Goal: Contribute content: Add original content to the website for others to see

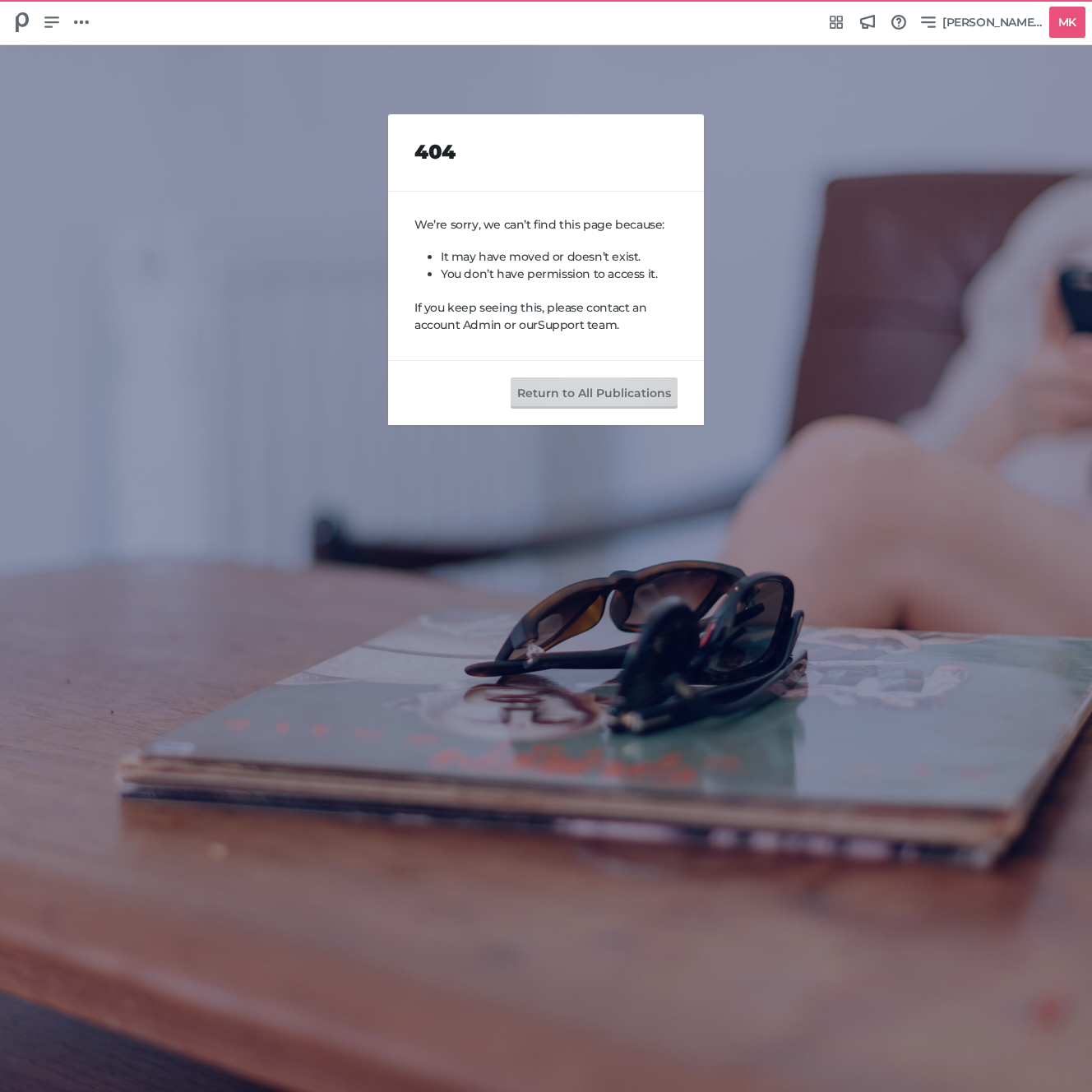
click at [596, 393] on button "Return to All Publications" at bounding box center [593, 393] width 167 height 32
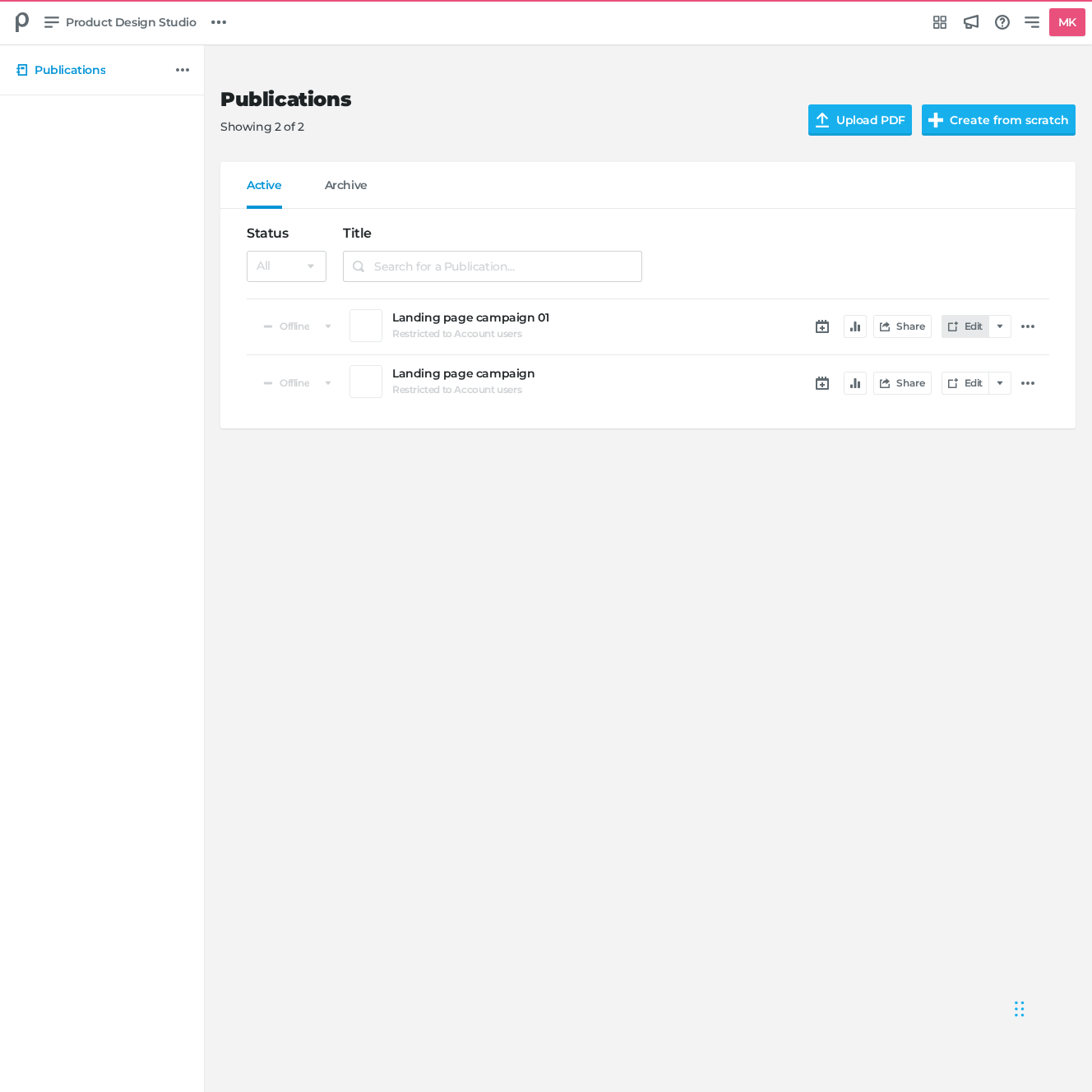
click at [962, 322] on link "Edit" at bounding box center [965, 326] width 47 height 23
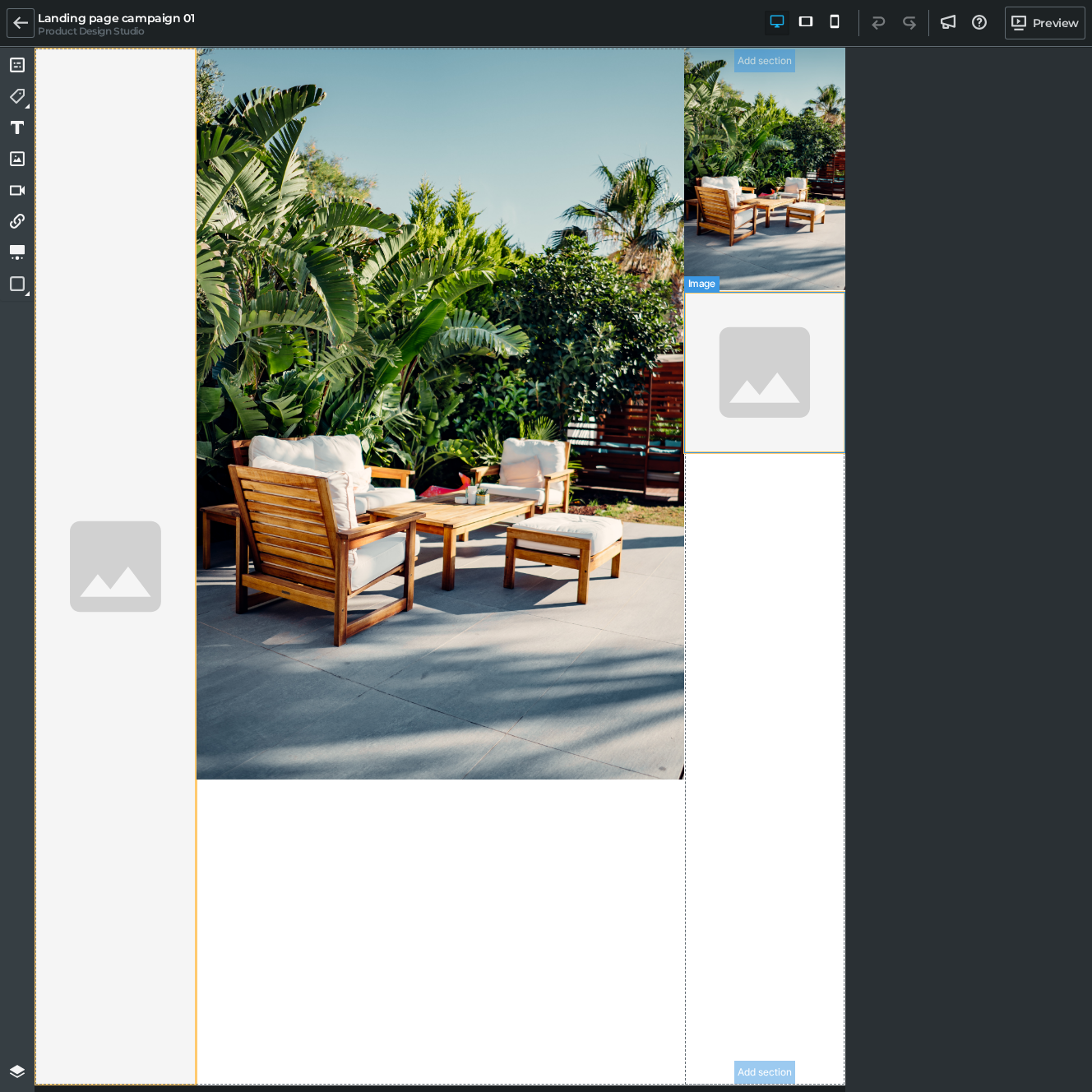
click at [760, 418] on img at bounding box center [765, 373] width 162 height 162
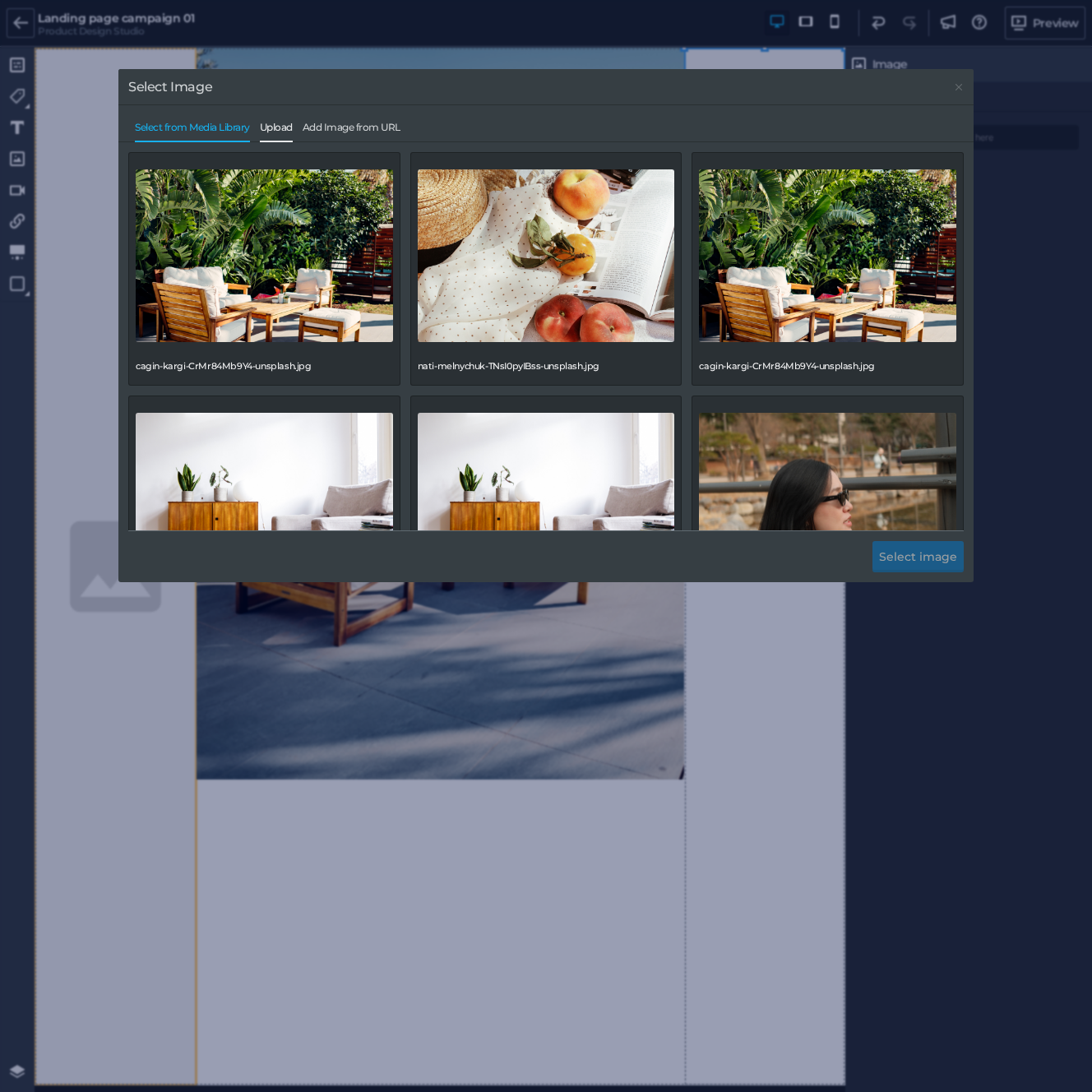
click at [285, 129] on span "Upload" at bounding box center [276, 132] width 33 height 20
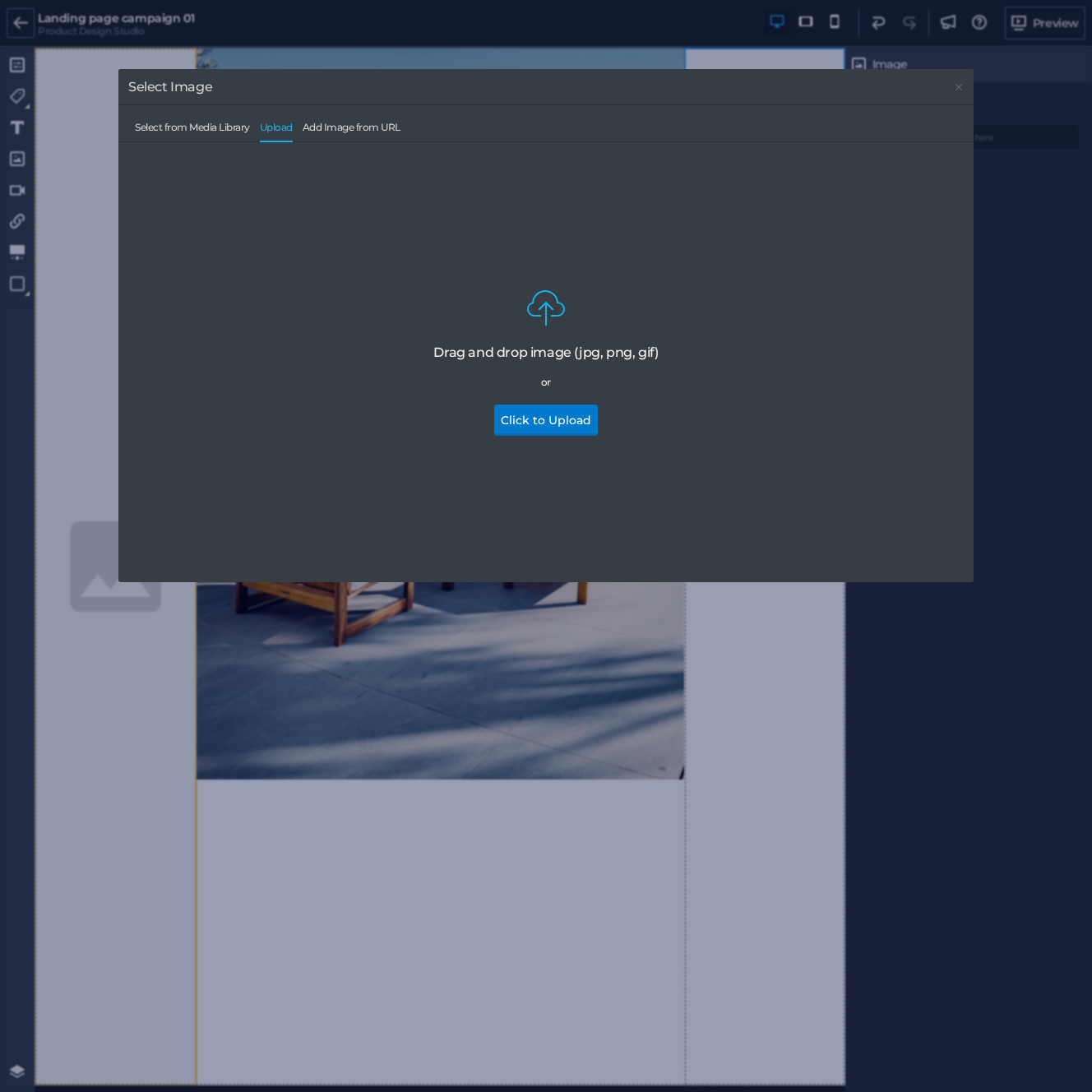
click at [364, 120] on div "Select from Media Library Upload Add Image from URL" at bounding box center [546, 122] width 836 height 35
click at [365, 127] on span "Add Image from URL" at bounding box center [352, 132] width 98 height 20
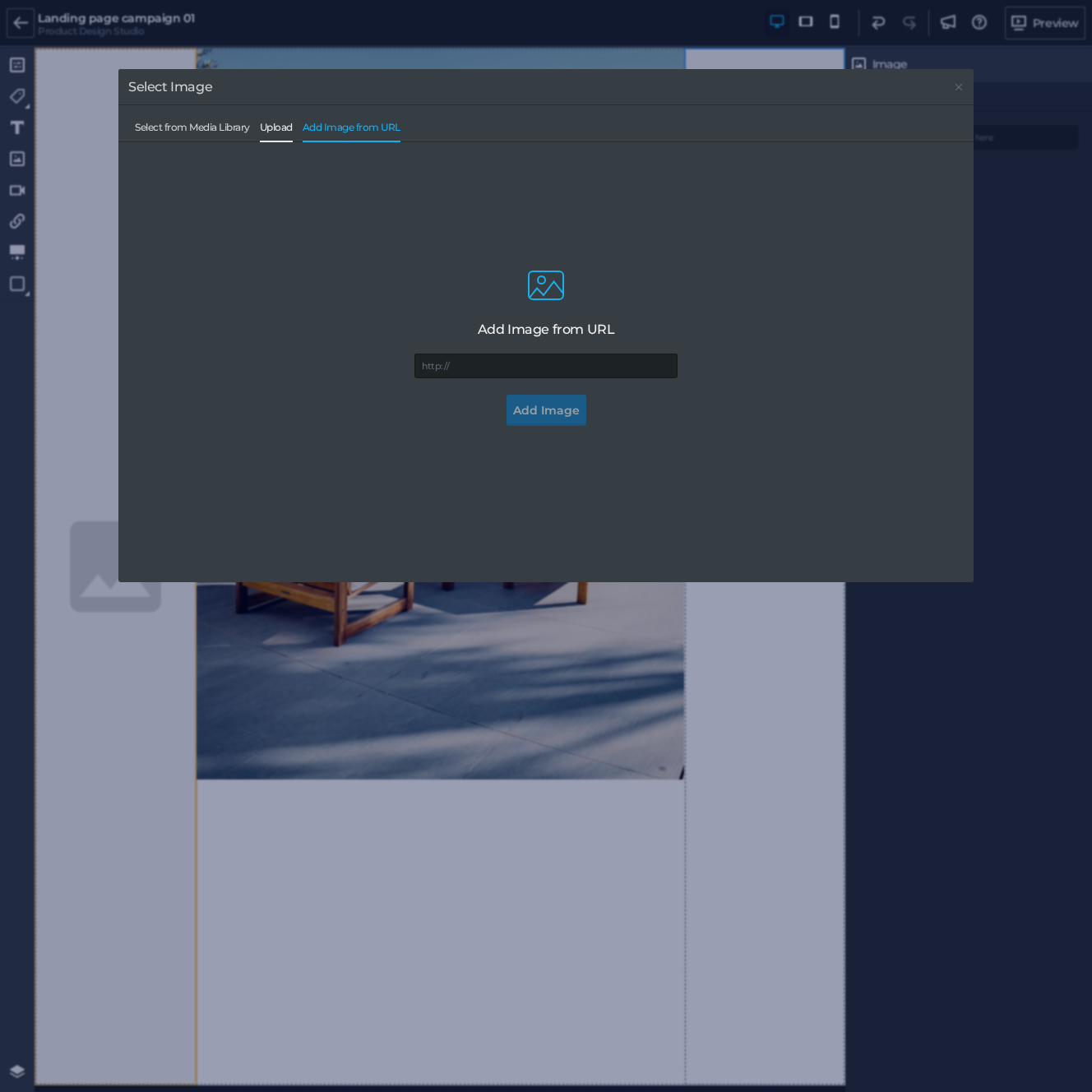
click at [289, 132] on span "Upload" at bounding box center [276, 132] width 33 height 20
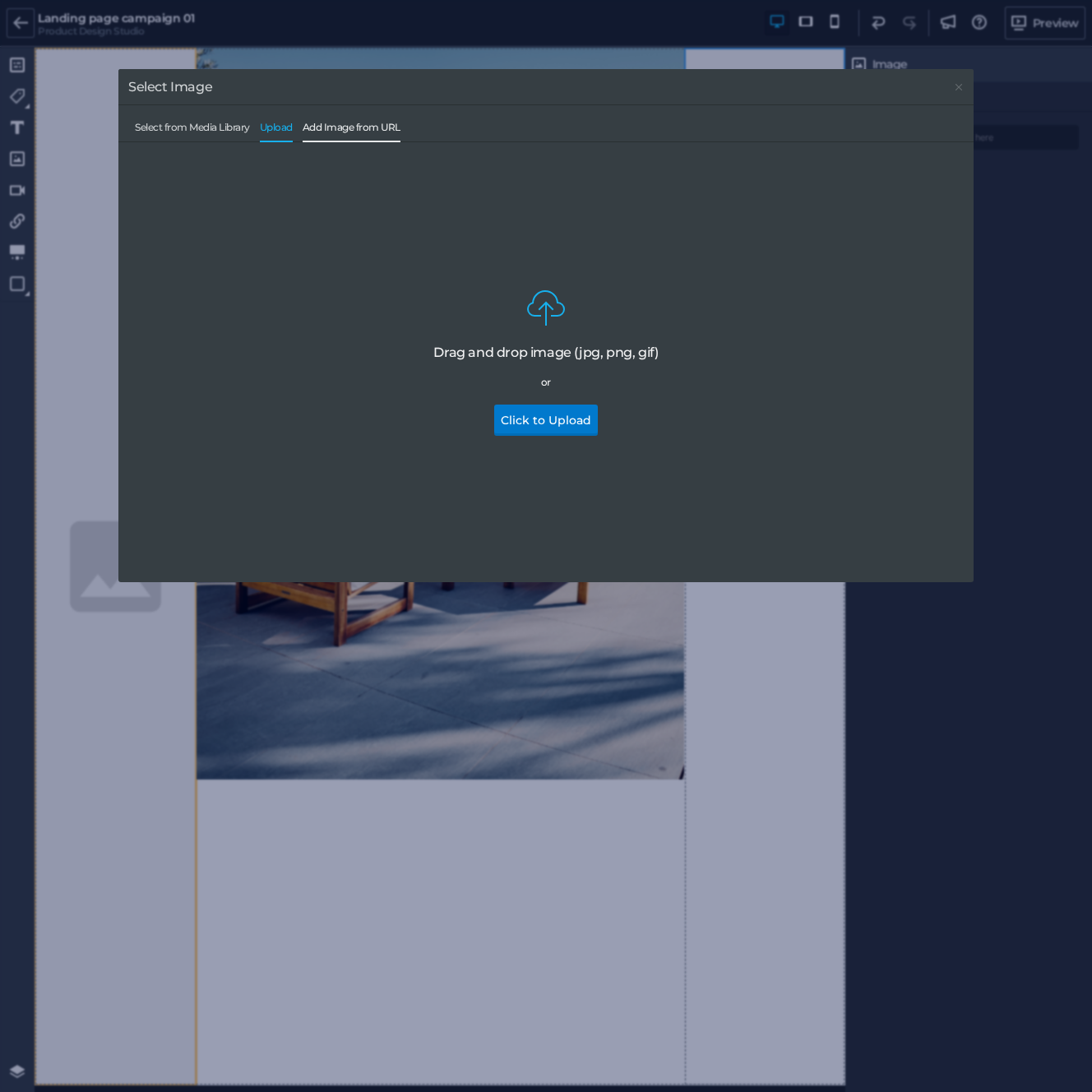
click at [331, 132] on span "Add Image from URL" at bounding box center [352, 132] width 98 height 20
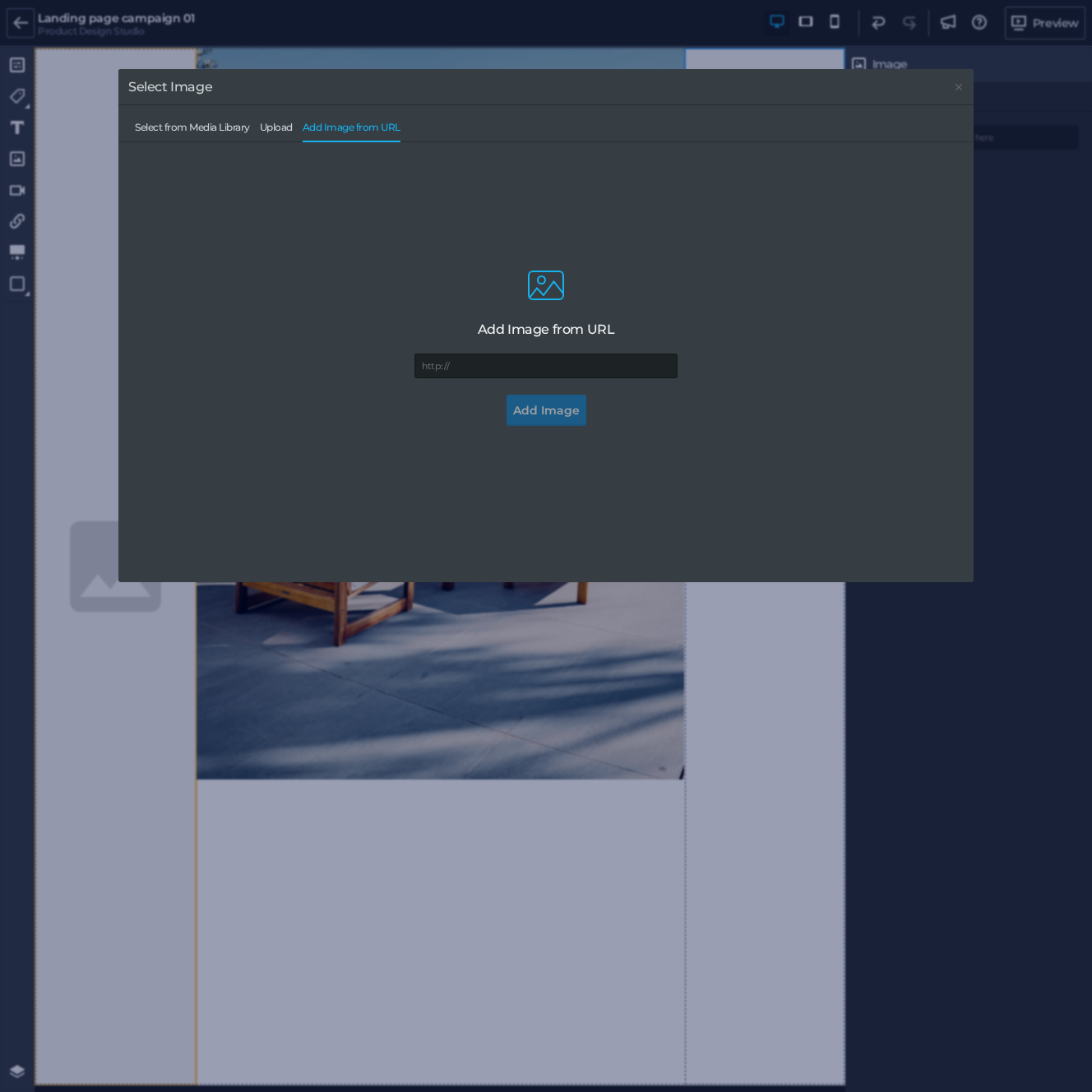
click at [280, 120] on div "Select from Media Library Upload Add Image from URL" at bounding box center [546, 122] width 836 height 35
click at [280, 122] on span "Upload" at bounding box center [276, 132] width 33 height 20
